Goal: Download file/media

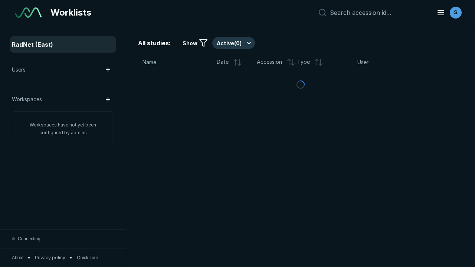
scroll to position [2027, 3092]
